Goal: Find specific page/section: Find specific page/section

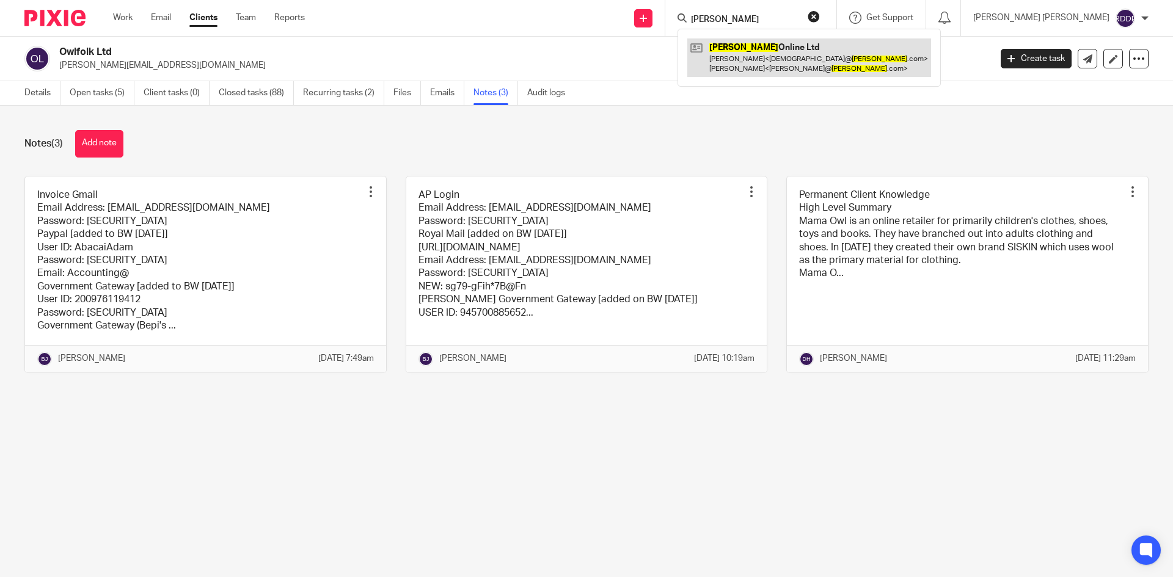
type input "medino"
click at [783, 51] on link at bounding box center [809, 57] width 244 height 38
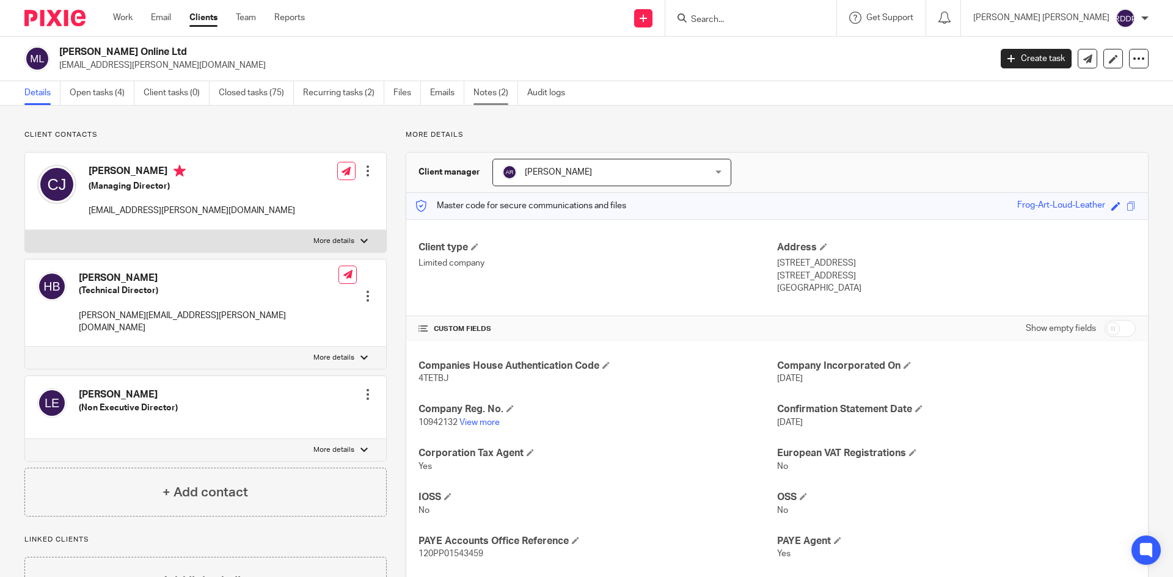
click at [488, 93] on link "Notes (2)" at bounding box center [495, 93] width 45 height 24
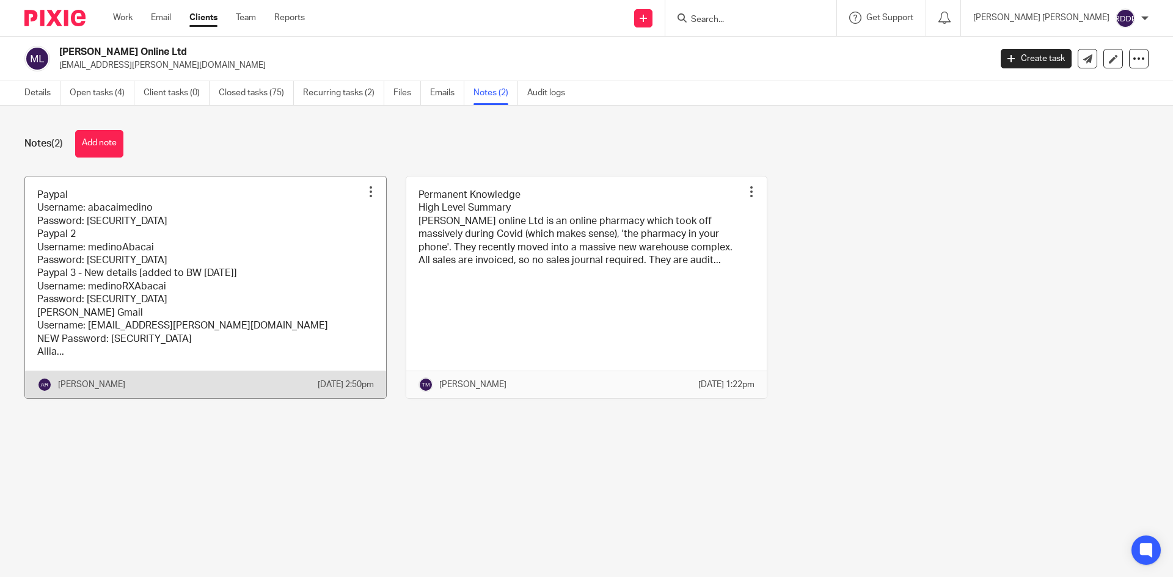
click at [301, 274] on link at bounding box center [205, 288] width 361 height 222
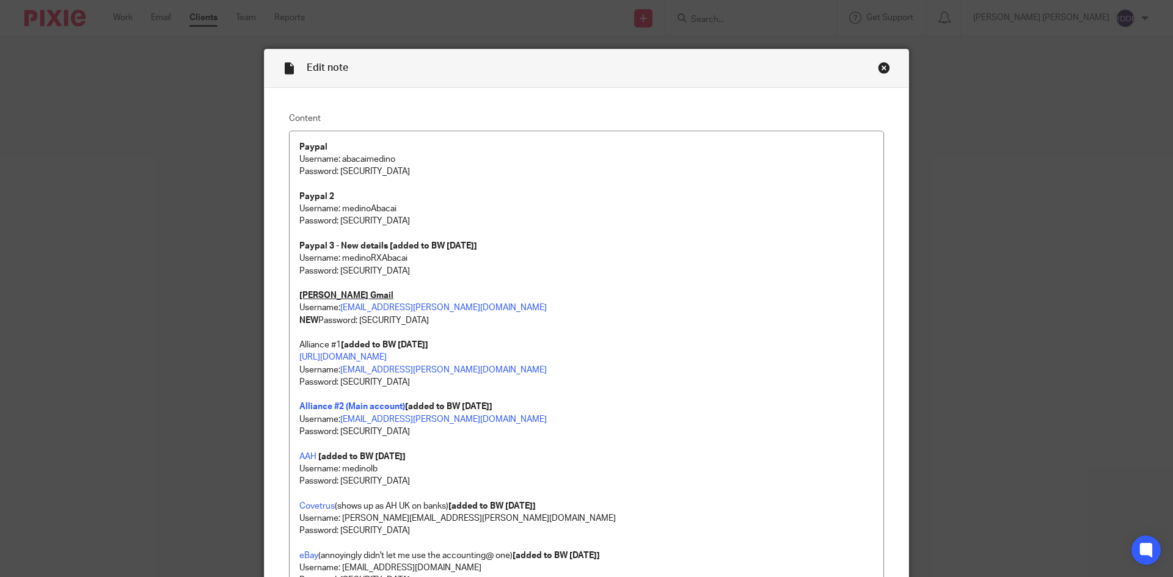
click at [882, 68] on div "Close this dialog window" at bounding box center [884, 68] width 12 height 12
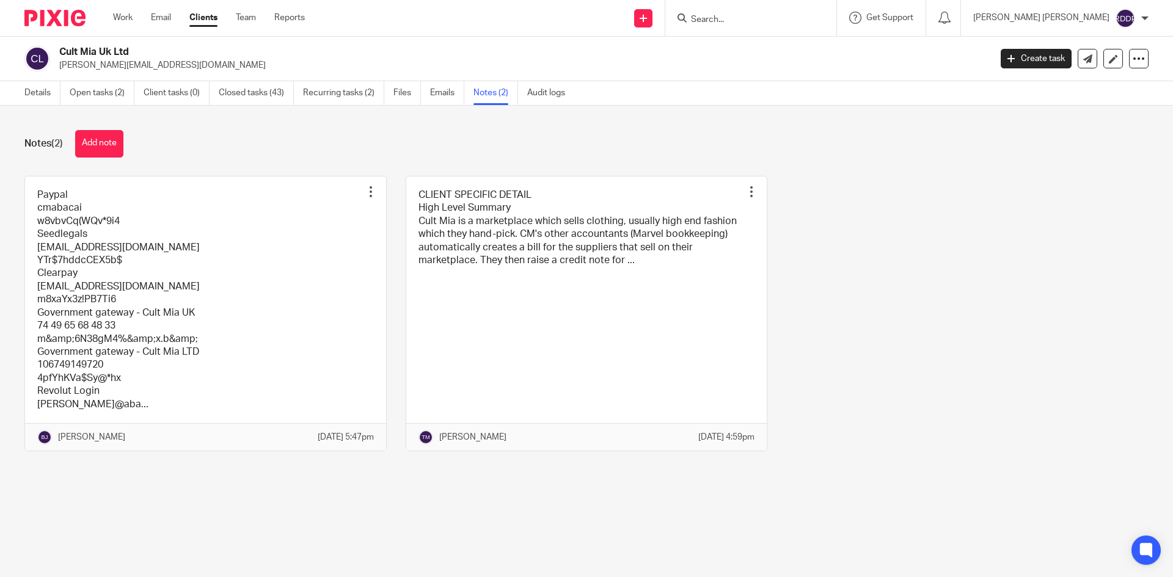
click at [751, 17] on input "Search" at bounding box center [745, 20] width 110 height 11
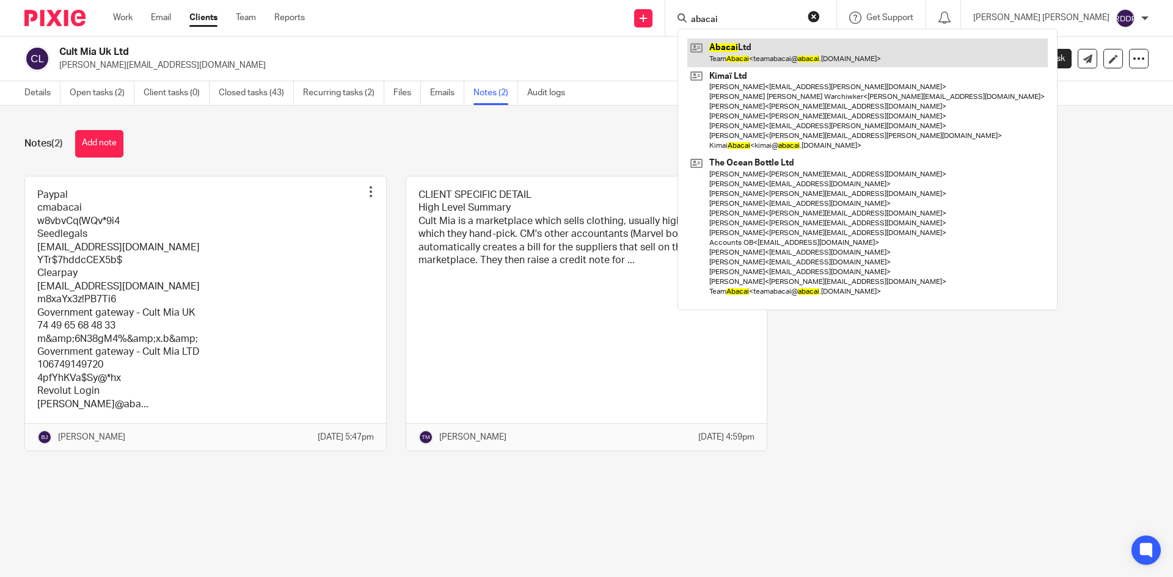
type input "abacai"
click at [809, 51] on link at bounding box center [867, 52] width 360 height 28
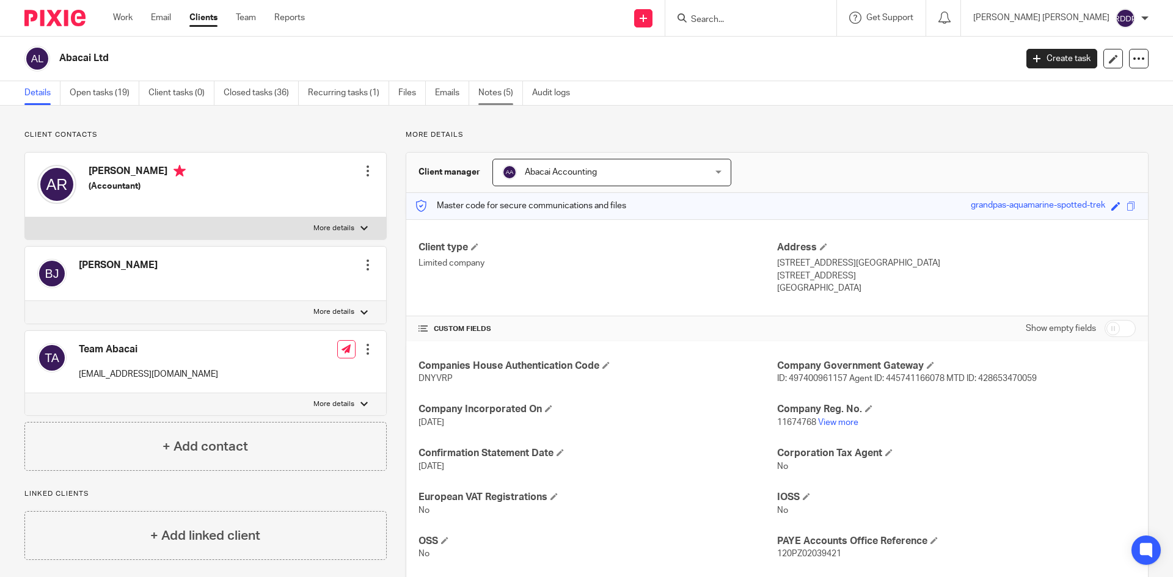
click at [506, 93] on link "Notes (5)" at bounding box center [500, 93] width 45 height 24
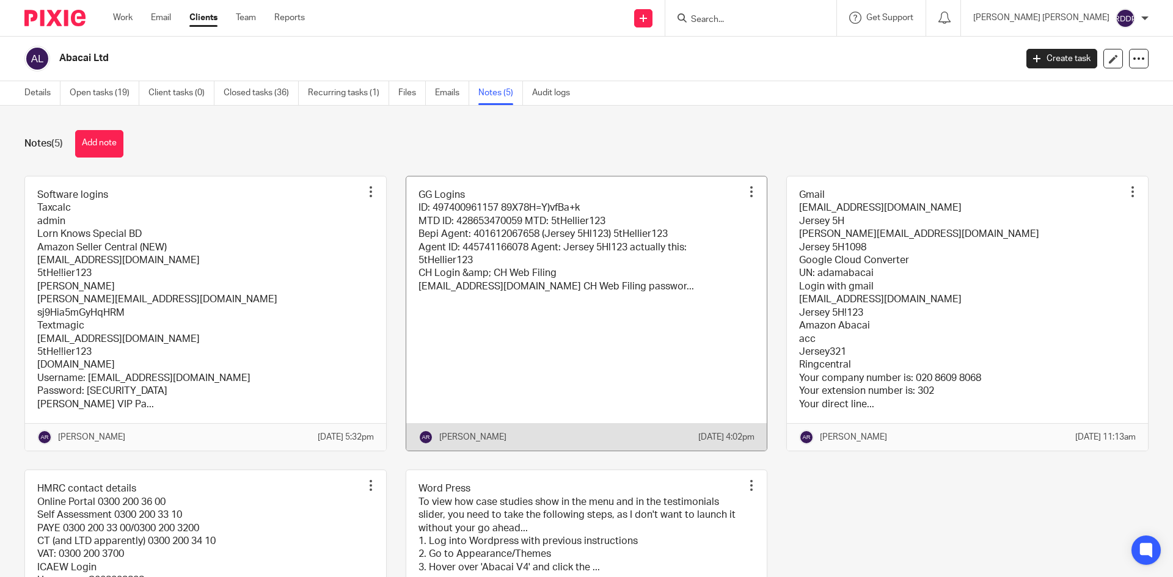
click at [522, 346] on link at bounding box center [586, 314] width 361 height 274
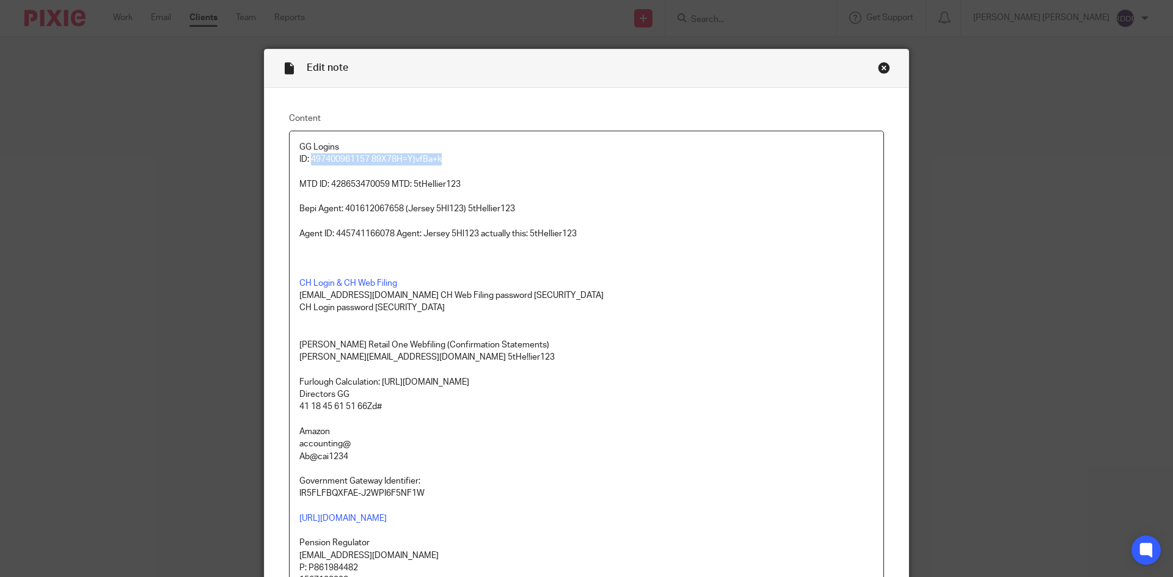
drag, startPoint x: 307, startPoint y: 159, endPoint x: 489, endPoint y: 163, distance: 181.5
click at [489, 163] on p "GG Logins ID: 497400961157 89X78H=Y)vfBa+k" at bounding box center [586, 153] width 574 height 25
copy p "497400961157 89X78H=Y)vfBa+k"
click at [502, 142] on p "GG Logins ID: 497400961157 89X78H=Y)vfBa+k" at bounding box center [586, 153] width 574 height 25
drag, startPoint x: 365, startPoint y: 155, endPoint x: 307, endPoint y: 155, distance: 58.0
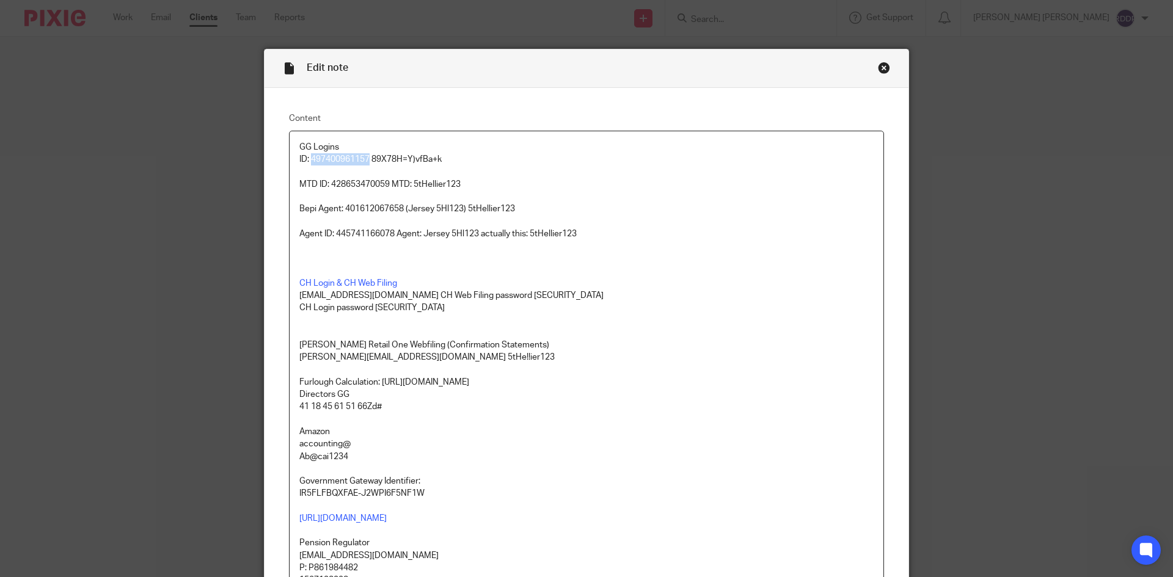
click at [307, 155] on p "GG Logins ID: 497400961157 89X78H=Y)vfBa+k" at bounding box center [586, 153] width 574 height 25
copy p "497400961157"
click at [878, 67] on div "Close this dialog window" at bounding box center [884, 68] width 12 height 12
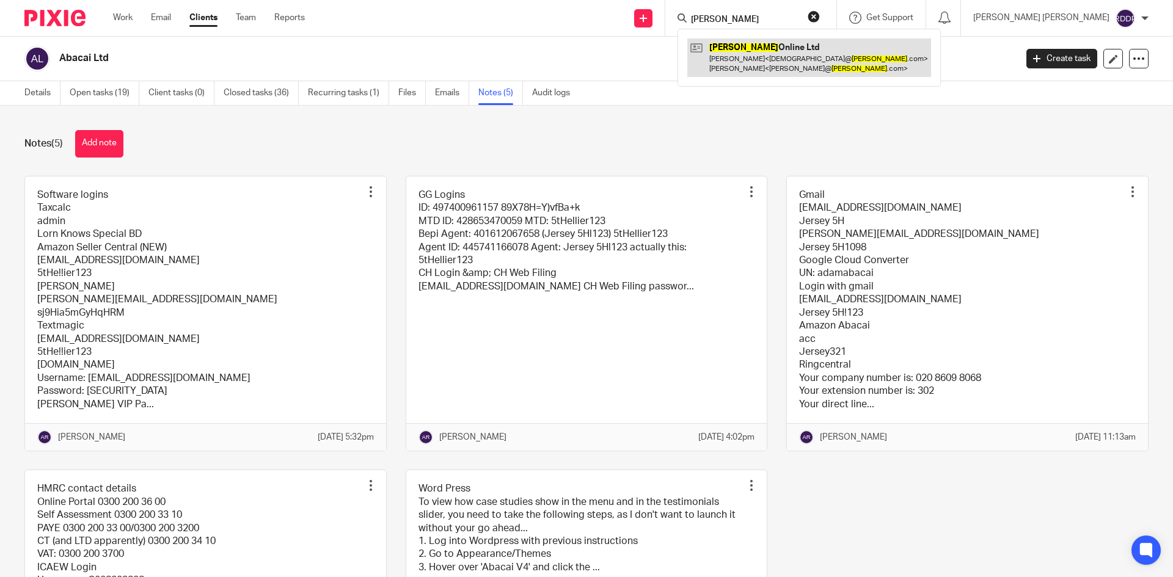
type input "[PERSON_NAME]"
click at [804, 61] on link at bounding box center [809, 57] width 244 height 38
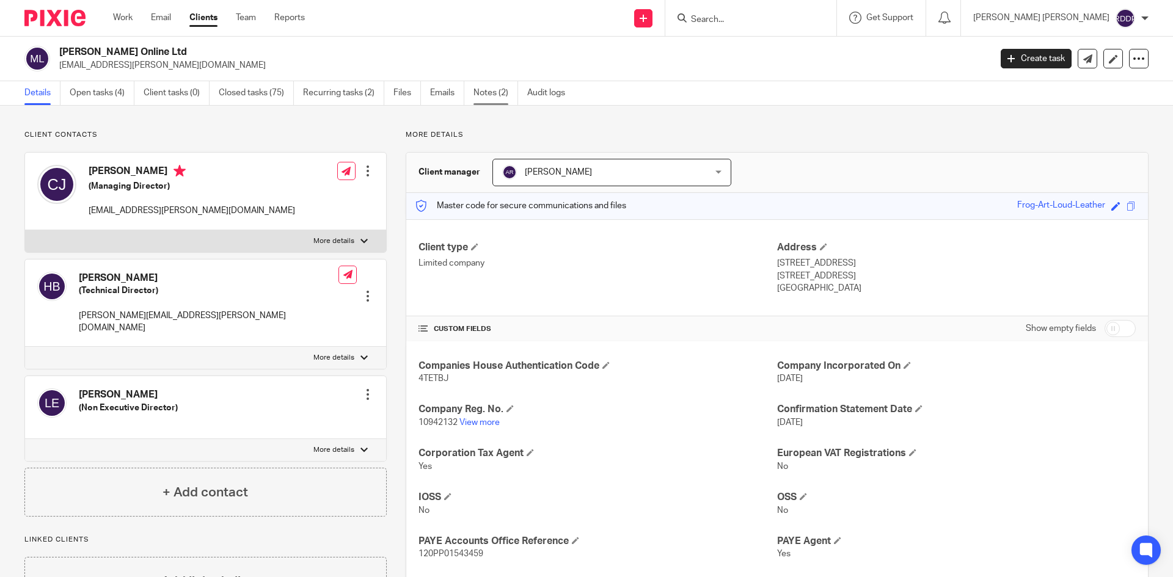
click at [492, 90] on link "Notes (2)" at bounding box center [495, 93] width 45 height 24
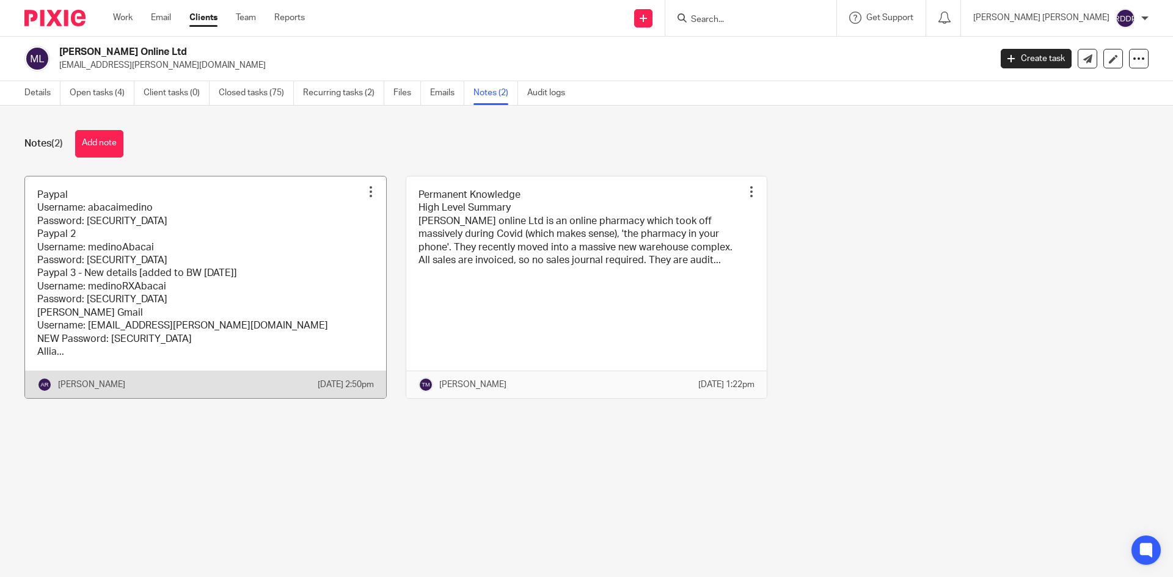
click at [263, 343] on link at bounding box center [205, 288] width 361 height 222
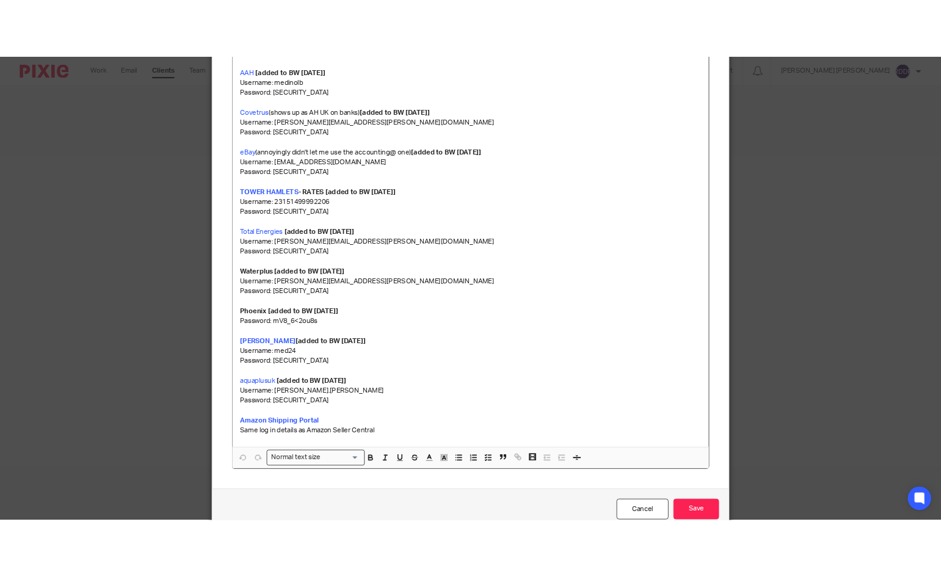
scroll to position [498, 0]
